Goal: Task Accomplishment & Management: Use online tool/utility

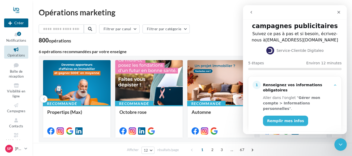
scroll to position [52, 0]
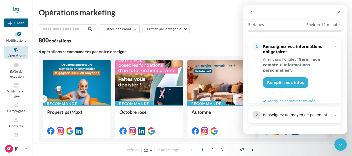
click at [291, 82] on div "Aller dans l'onglet " Gérer mon compte > Informations personnelles ". Remplir m…" at bounding box center [298, 72] width 70 height 34
click at [295, 77] on link "Remplir mes infos" at bounding box center [285, 82] width 45 height 10
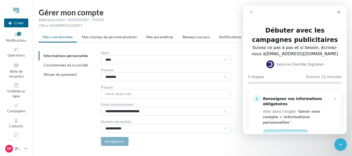
scroll to position [12, 0]
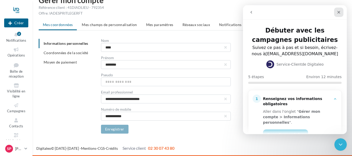
click at [340, 11] on icon "Fermer" at bounding box center [339, 12] width 4 height 4
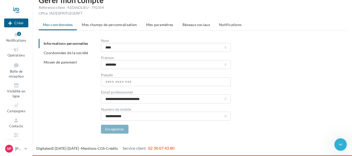
scroll to position [0, 0]
click at [15, 36] on icon at bounding box center [16, 35] width 21 height 6
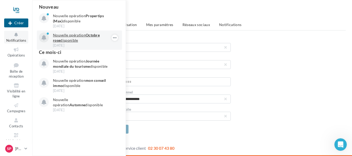
click at [83, 32] on p "Nouvelle opération Octobre rose disponible" at bounding box center [83, 37] width 60 height 10
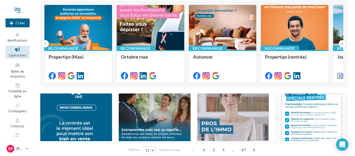
scroll to position [26, 0]
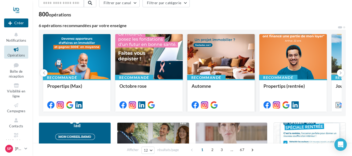
click at [230, 51] on div at bounding box center [222, 56] width 68 height 45
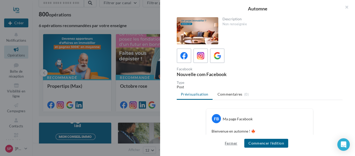
click at [228, 143] on button "Fermer" at bounding box center [231, 143] width 17 height 6
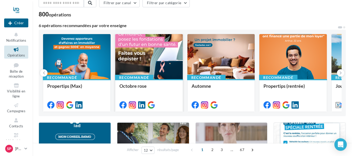
click at [148, 58] on div at bounding box center [149, 56] width 68 height 45
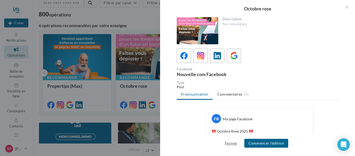
click at [228, 144] on button "Fermer" at bounding box center [231, 143] width 17 height 6
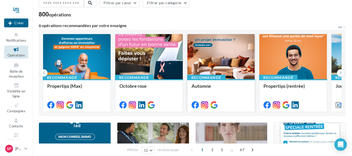
click at [238, 50] on div at bounding box center [222, 56] width 68 height 45
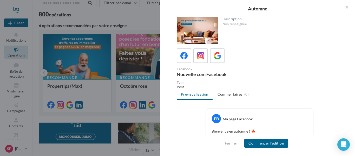
click at [76, 62] on div at bounding box center [177, 78] width 355 height 156
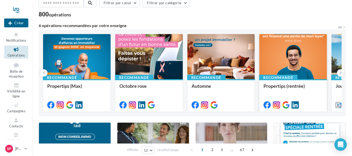
click at [299, 59] on div at bounding box center [293, 56] width 68 height 45
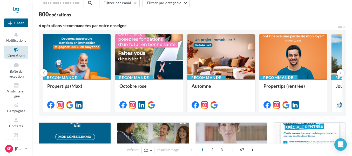
click at [207, 63] on div at bounding box center [222, 56] width 68 height 45
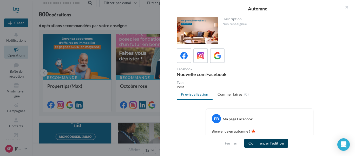
click at [266, 141] on button "Commencer l'édition" at bounding box center [266, 142] width 44 height 9
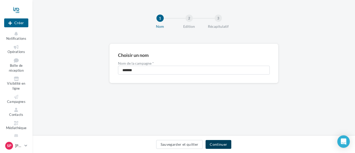
click at [216, 145] on button "Continuer" at bounding box center [218, 144] width 26 height 9
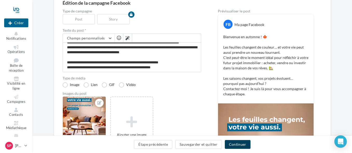
scroll to position [52, 0]
click at [237, 146] on button "Continuer" at bounding box center [238, 144] width 26 height 9
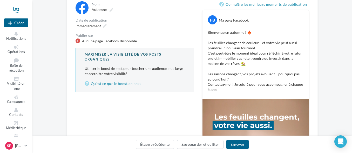
scroll to position [12, 0]
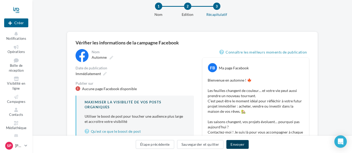
click at [243, 144] on button "Envoyer" at bounding box center [237, 144] width 22 height 9
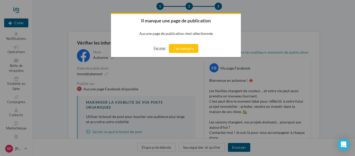
click at [162, 49] on button "Fermer" at bounding box center [159, 48] width 12 height 8
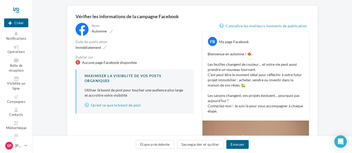
scroll to position [38, 0]
click at [218, 61] on p "Bienvenue en automne ! 🍁 Les feuilles changent de couleur… et votre vie peut au…" at bounding box center [256, 83] width 96 height 62
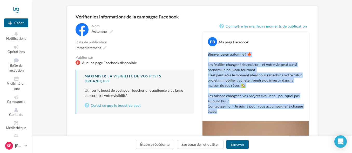
drag, startPoint x: 208, startPoint y: 54, endPoint x: 263, endPoint y: 115, distance: 82.8
click at [263, 115] on div "FB Ma page Facebook Bienvenue en automne ! 🍁 Les feuilles changent de couleur… …" at bounding box center [256, 76] width 106 height 89
copy p "Bienvenue en automne ! 🍁 Les feuilles changent de couleur… et votre vie peut au…"
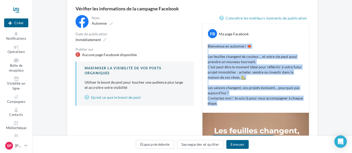
scroll to position [116, 0]
